Goal: Transaction & Acquisition: Book appointment/travel/reservation

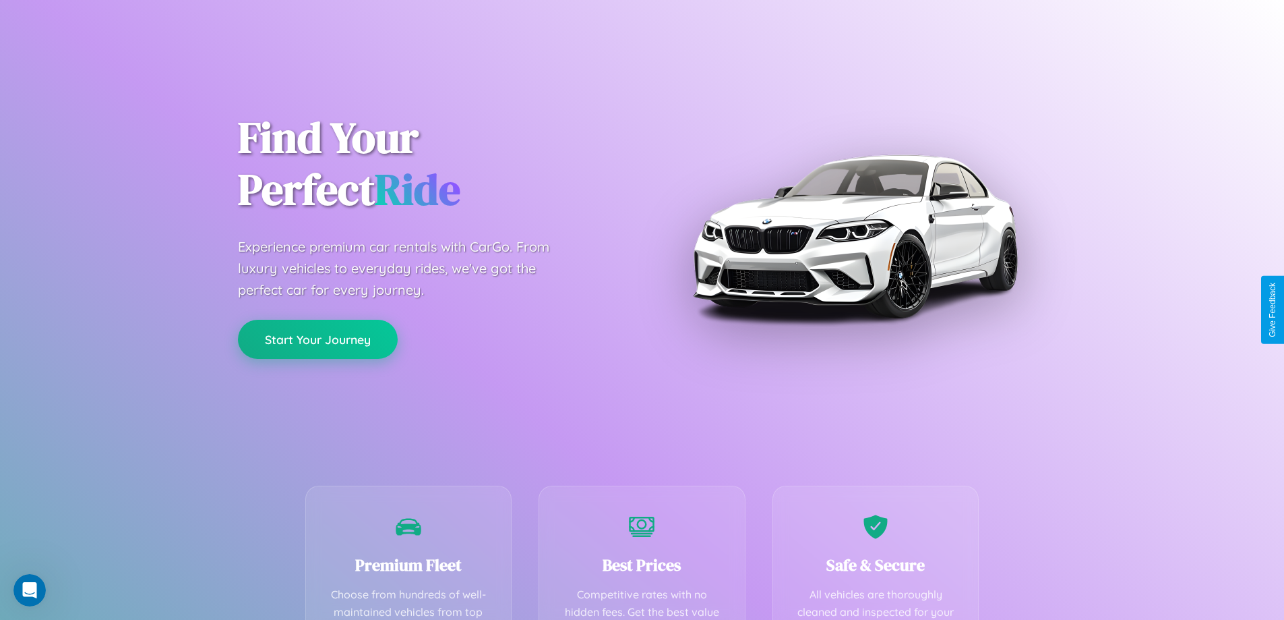
click at [318, 339] on button "Start Your Journey" at bounding box center [318, 339] width 160 height 39
click at [318, 338] on button "Start Your Journey" at bounding box center [318, 339] width 160 height 39
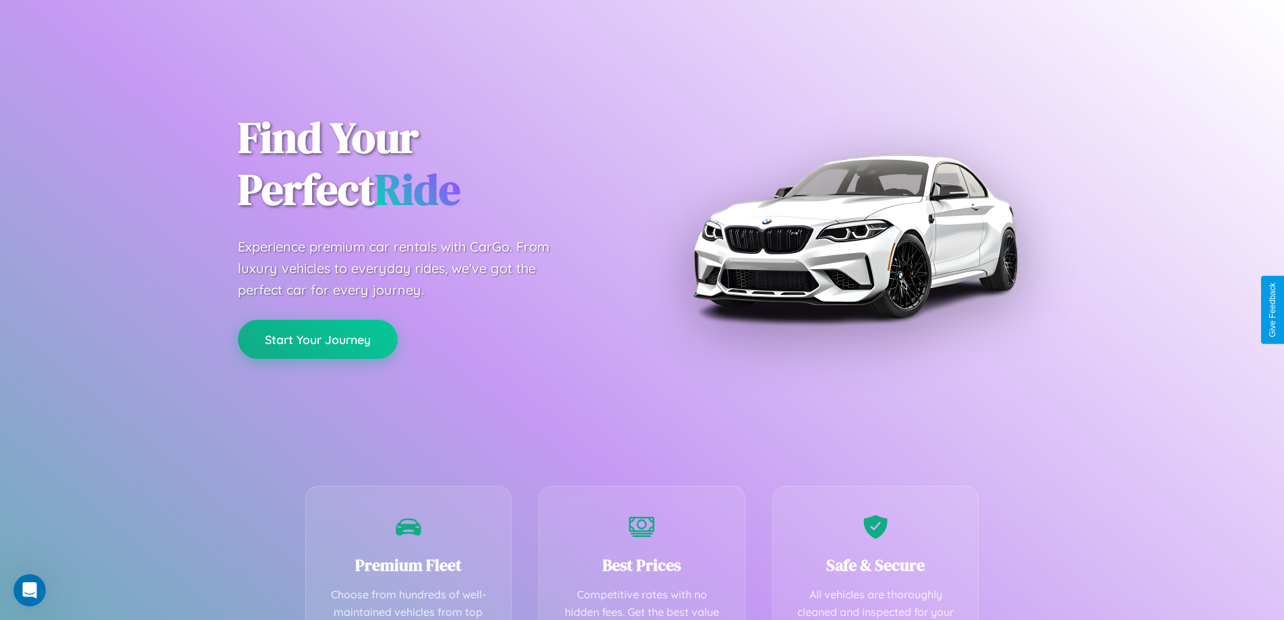
click at [318, 338] on button "Start Your Journey" at bounding box center [318, 339] width 160 height 39
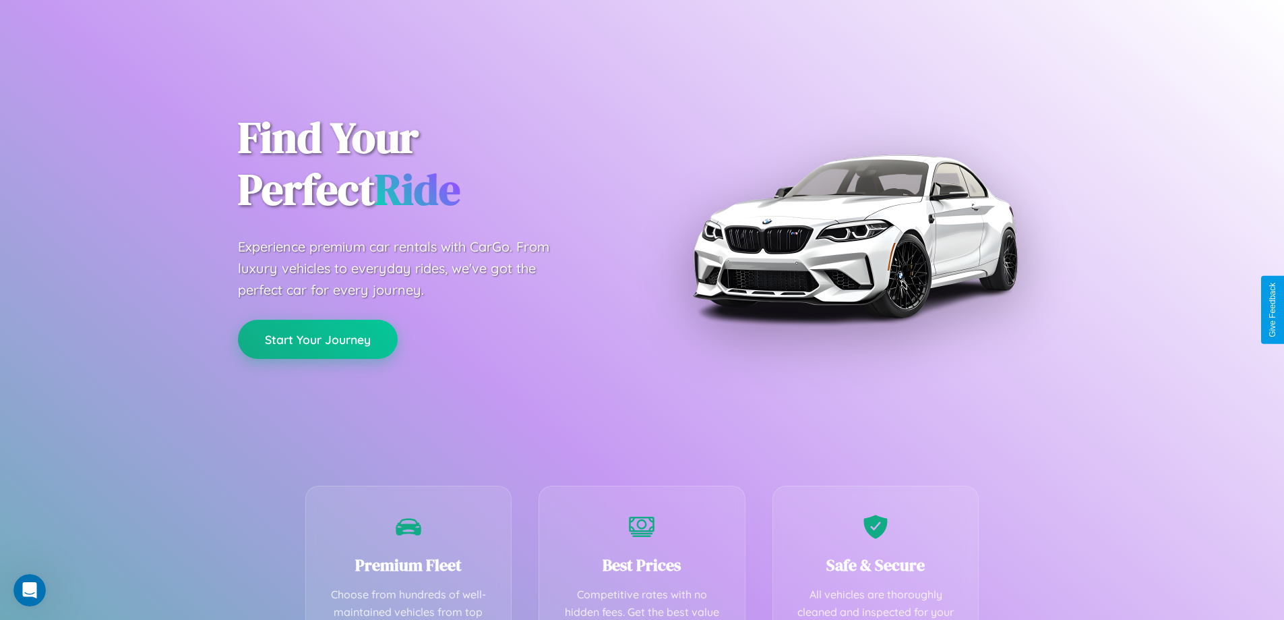
click at [318, 338] on button "Start Your Journey" at bounding box center [318, 339] width 160 height 39
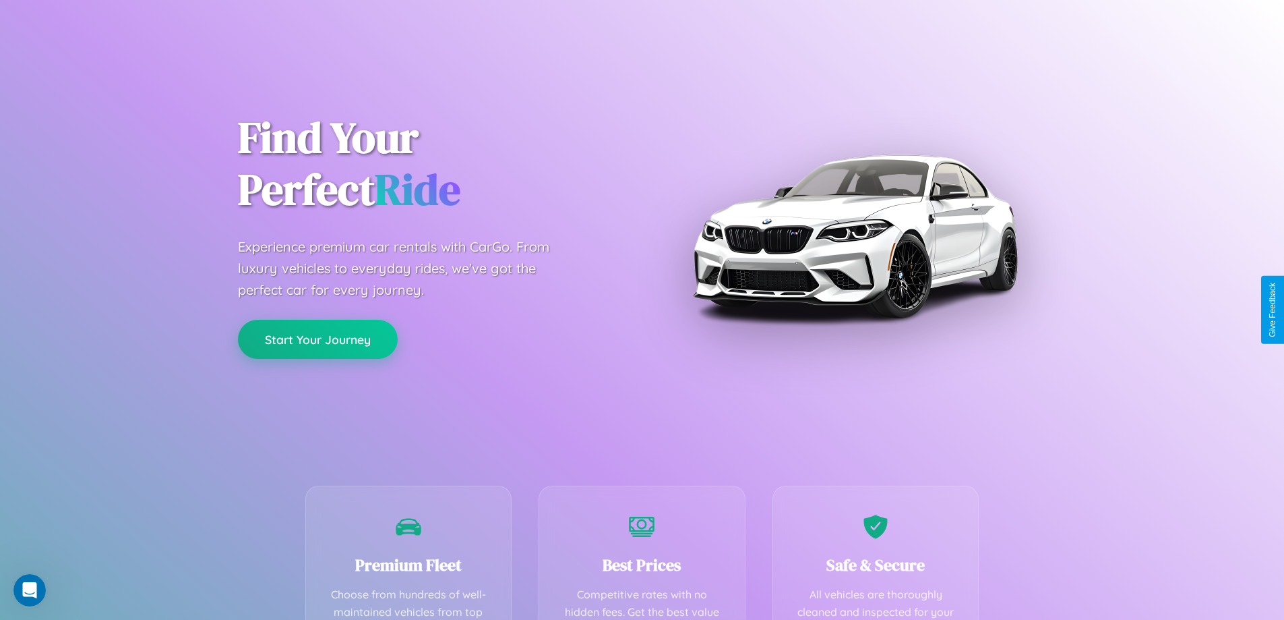
click at [318, 338] on button "Start Your Journey" at bounding box center [318, 339] width 160 height 39
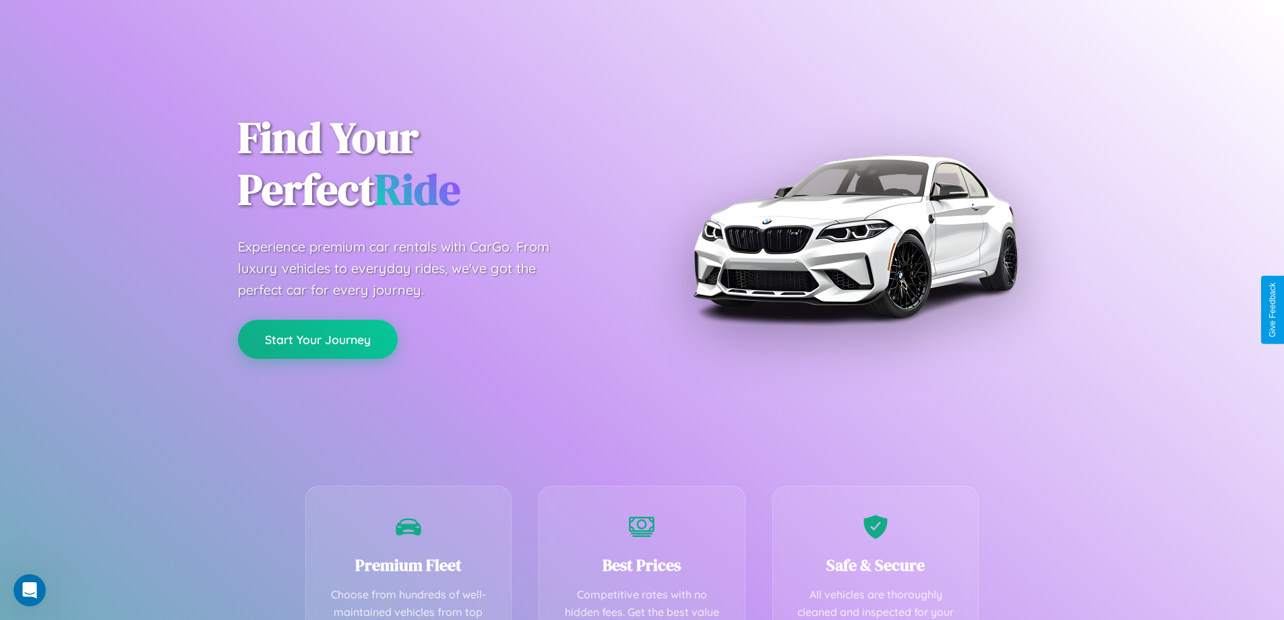
click at [318, 338] on button "Start Your Journey" at bounding box center [318, 339] width 160 height 39
